Goal: Task Accomplishment & Management: Manage account settings

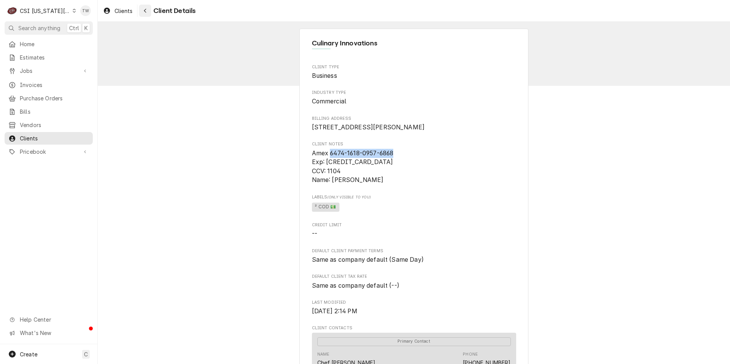
click at [142, 12] on div "Navigate back" at bounding box center [145, 11] width 8 height 8
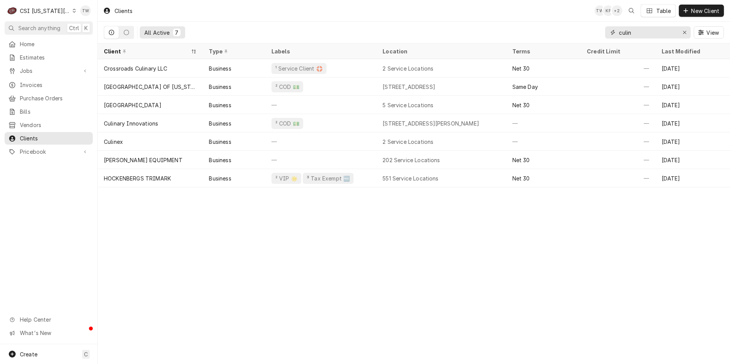
drag, startPoint x: 642, startPoint y: 32, endPoint x: 603, endPoint y: 25, distance: 39.3
click at [604, 25] on div "All Active 7 culin View" at bounding box center [414, 32] width 620 height 21
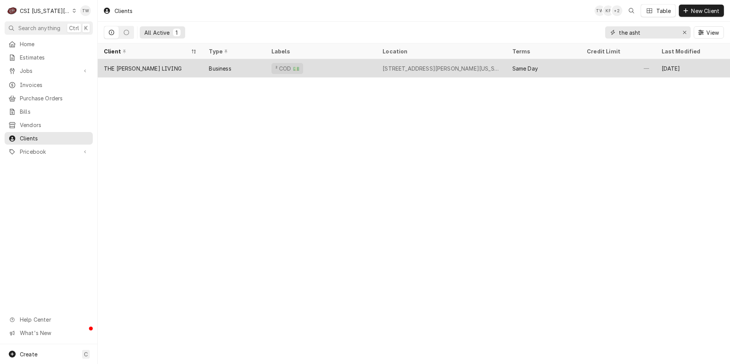
type input "the asht"
click at [325, 73] on div "² COD 💵" at bounding box center [320, 68] width 111 height 18
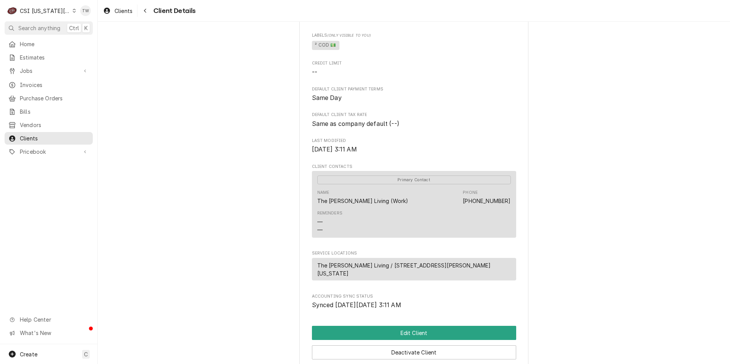
scroll to position [260, 0]
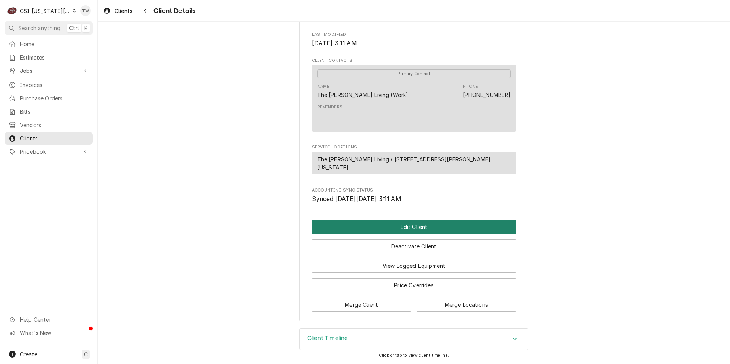
click at [358, 228] on button "Edit Client" at bounding box center [414, 227] width 204 height 14
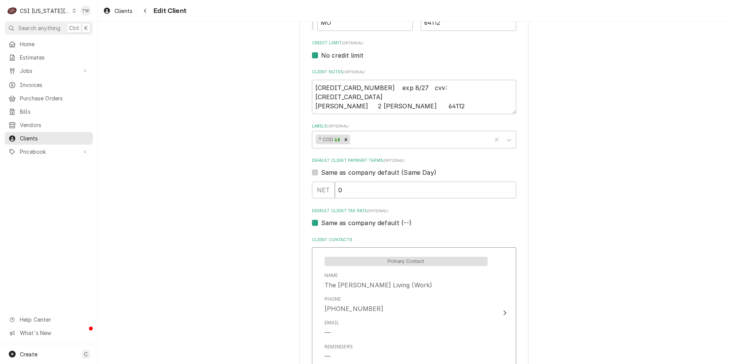
scroll to position [344, 0]
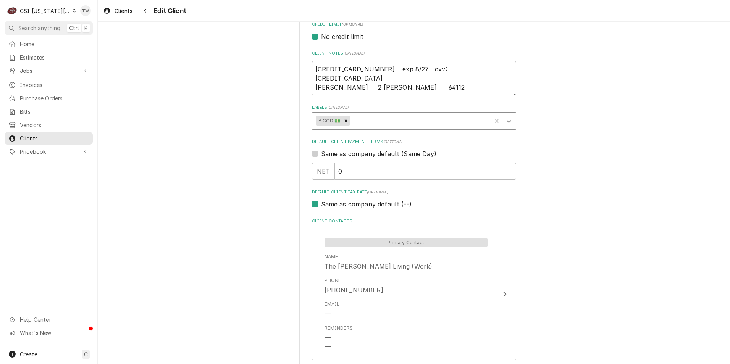
click at [505, 124] on icon "Labels" at bounding box center [509, 122] width 8 height 8
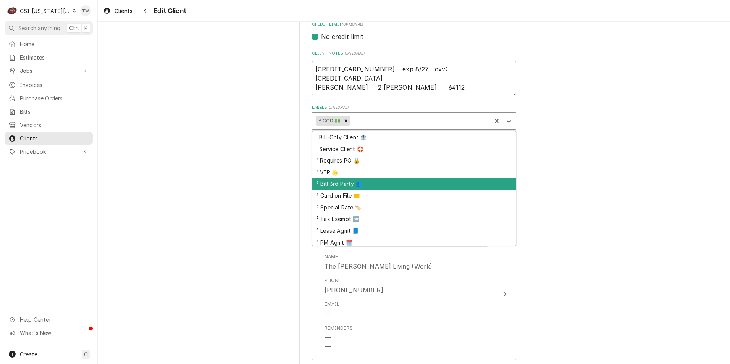
scroll to position [14, 0]
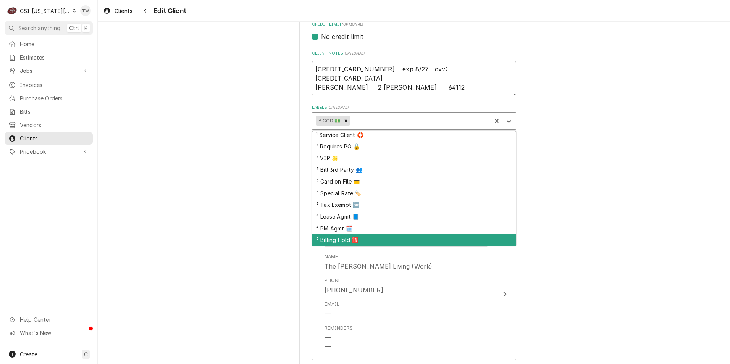
click at [356, 240] on div "⁵ Billing Hold 🅱️" at bounding box center [414, 240] width 204 height 12
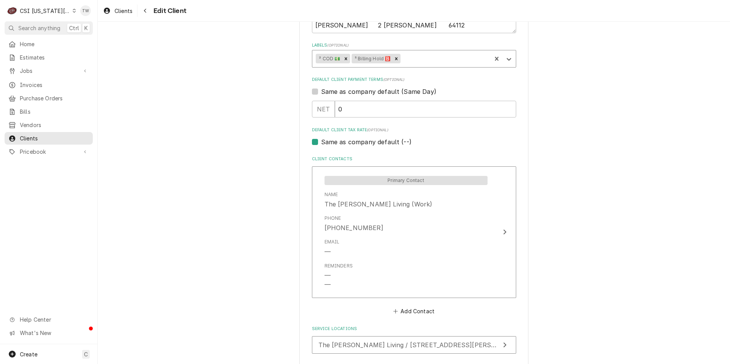
scroll to position [461, 0]
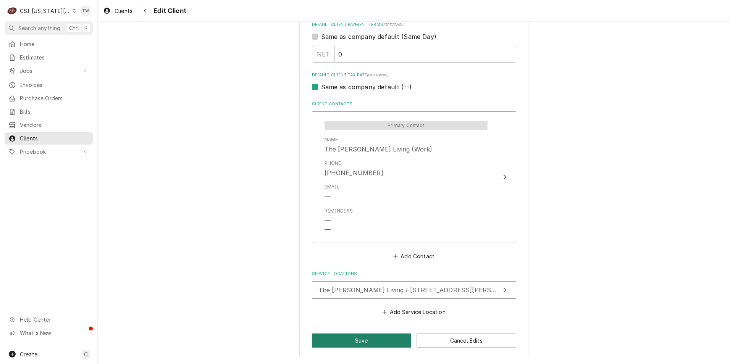
click at [339, 342] on button "Save" at bounding box center [362, 341] width 100 height 14
type textarea "x"
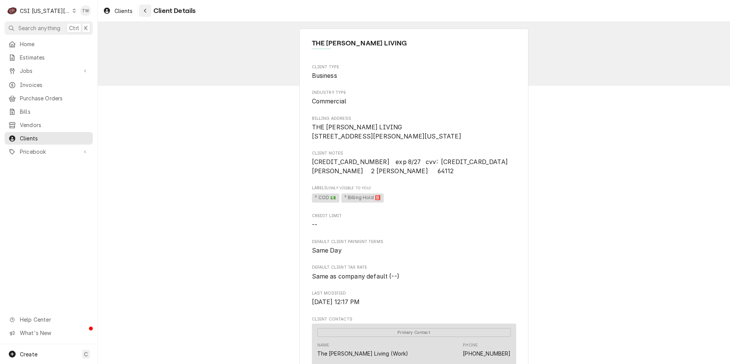
click at [143, 10] on div "Navigate back" at bounding box center [145, 11] width 8 height 8
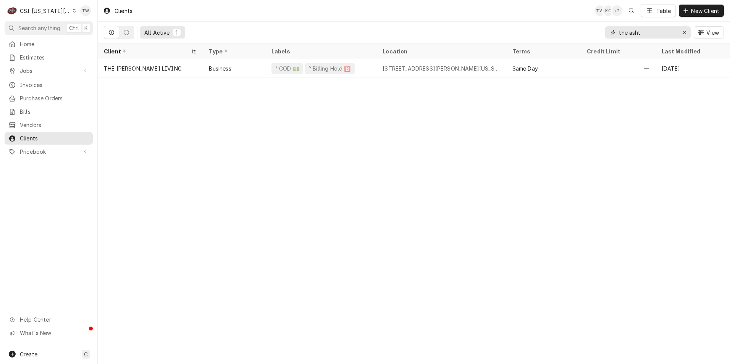
drag, startPoint x: 653, startPoint y: 34, endPoint x: 550, endPoint y: 23, distance: 103.4
click at [550, 23] on div "All Active 1 the asht View" at bounding box center [414, 32] width 620 height 21
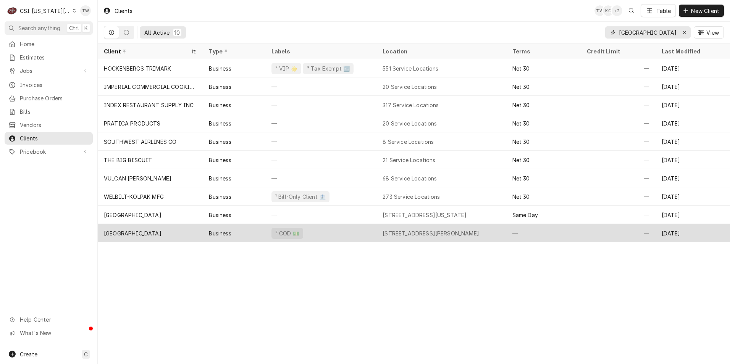
type input "[GEOGRAPHIC_DATA]"
click at [338, 236] on div "² COD 💵" at bounding box center [320, 233] width 111 height 18
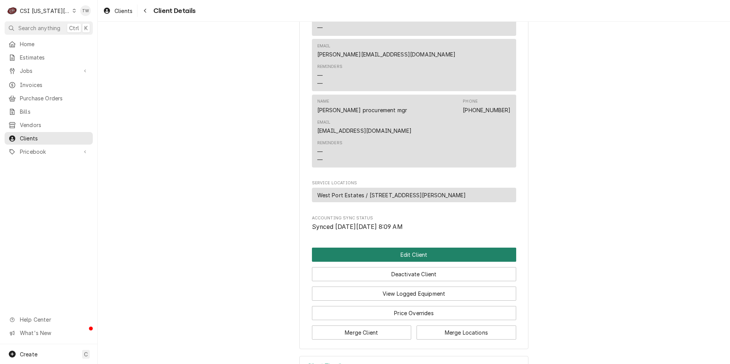
scroll to position [362, 0]
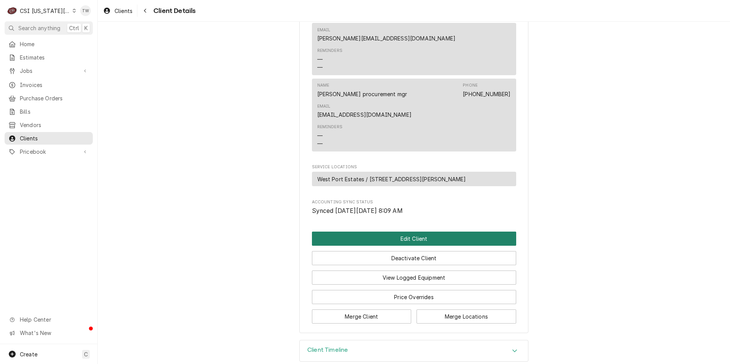
click at [341, 232] on button "Edit Client" at bounding box center [414, 239] width 204 height 14
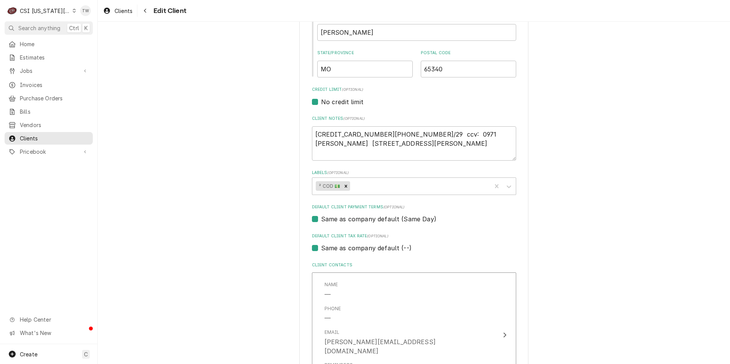
scroll to position [267, 0]
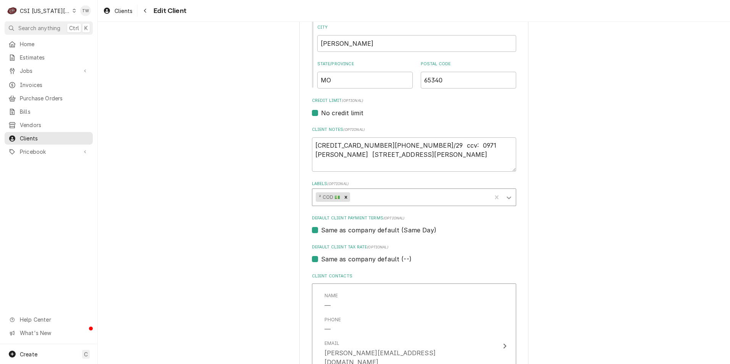
click at [510, 197] on div "Labels" at bounding box center [509, 197] width 14 height 15
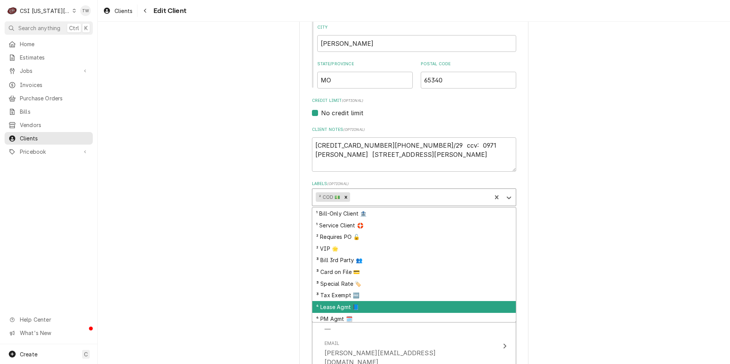
scroll to position [14, 0]
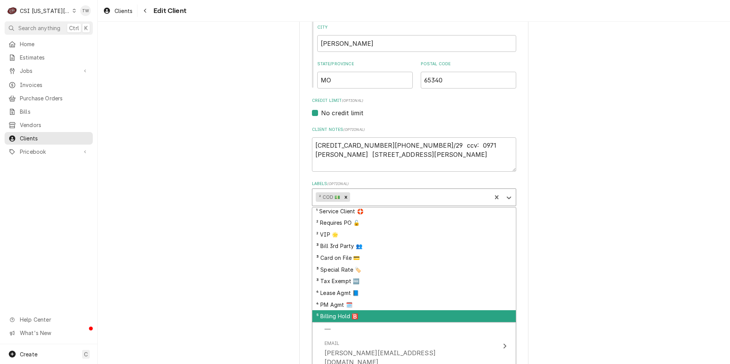
click at [354, 315] on div "⁵ Billing Hold 🅱️" at bounding box center [414, 317] width 204 height 12
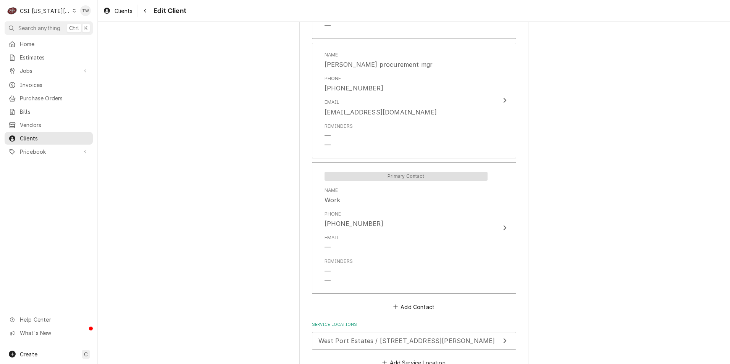
scroll to position [679, 0]
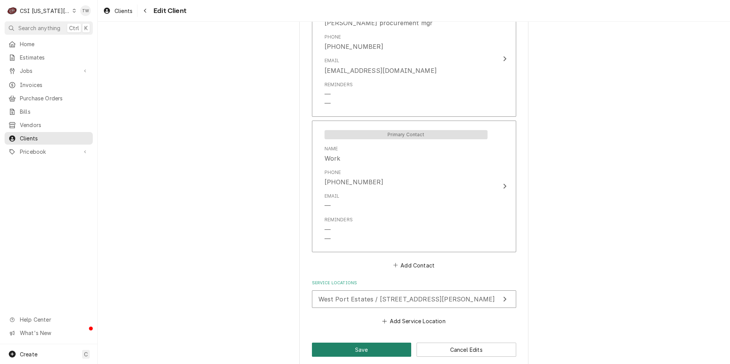
click at [346, 343] on button "Save" at bounding box center [362, 350] width 100 height 14
type textarea "x"
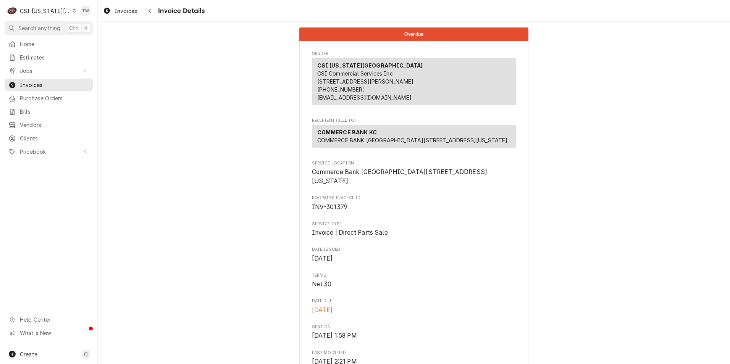
scroll to position [1375, 0]
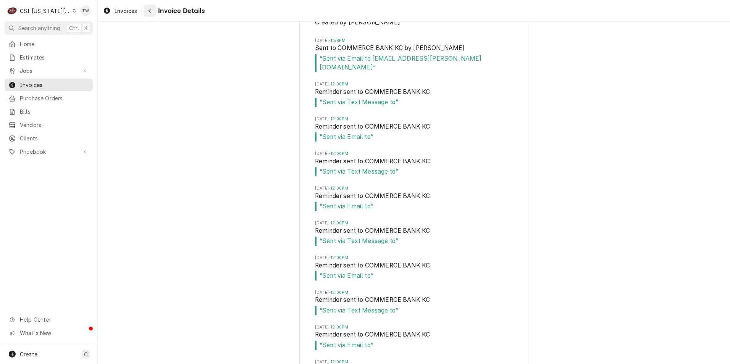
drag, startPoint x: 0, startPoint y: 0, endPoint x: 151, endPoint y: 11, distance: 150.9
click at [151, 11] on icon "Navigate back" at bounding box center [149, 10] width 3 height 5
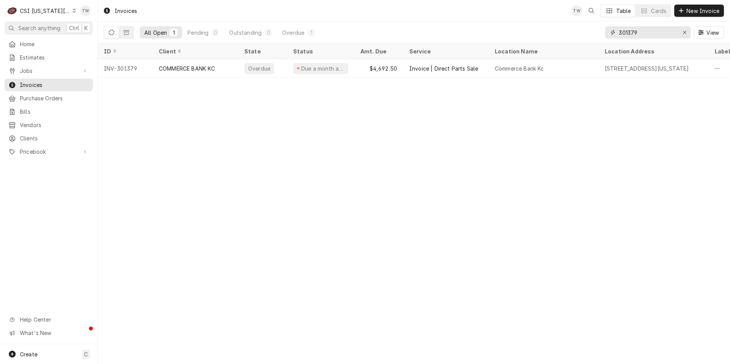
drag, startPoint x: 644, startPoint y: 32, endPoint x: 553, endPoint y: 21, distance: 92.3
click at [555, 21] on div "Invoices TW Table Cards New Invoice All Open 1 Pending 0 Outstanding 0 Overdue …" at bounding box center [414, 22] width 633 height 44
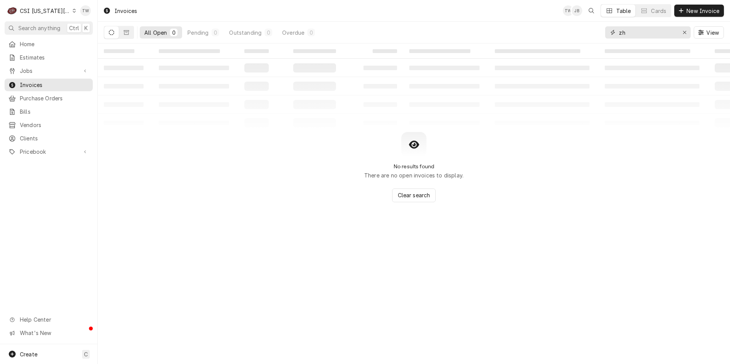
type input "z"
